Goal: Task Accomplishment & Management: Use online tool/utility

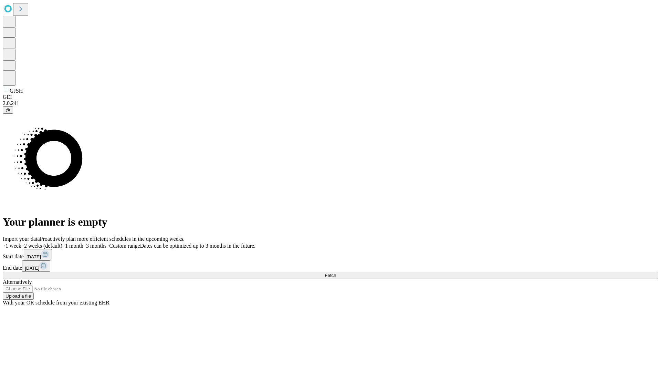
click at [336, 273] on span "Fetch" at bounding box center [329, 275] width 11 height 5
